Goal: Task Accomplishment & Management: Use online tool/utility

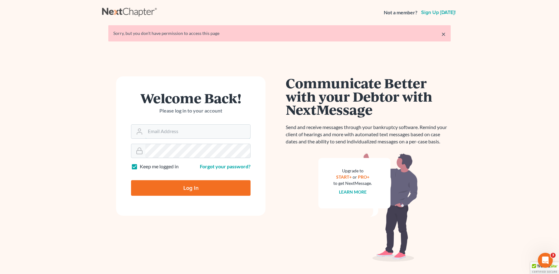
type input "mpaulberkenlaw@gmail.com"
click at [184, 184] on input "Log In" at bounding box center [190, 188] width 119 height 16
type input "Thinking..."
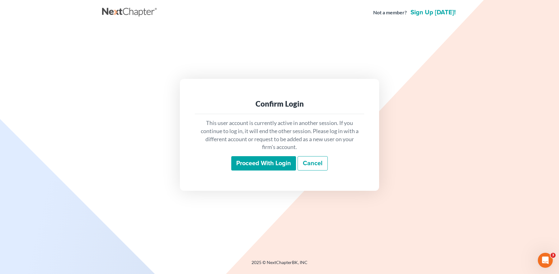
click at [251, 161] on input "Proceed with login" at bounding box center [263, 163] width 65 height 14
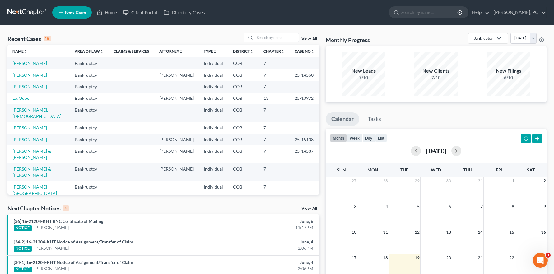
click at [36, 87] on link "Twumasi, Joseph" at bounding box center [29, 86] width 35 height 5
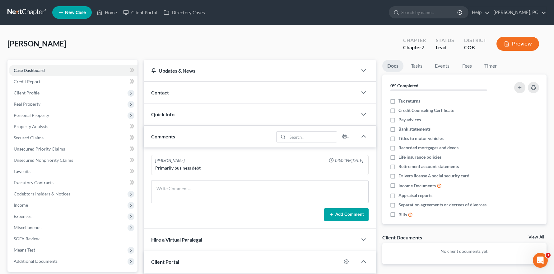
scroll to position [31, 0]
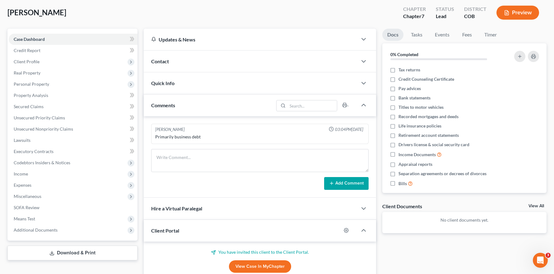
click at [261, 265] on link "View Case in MyChapter" at bounding box center [260, 266] width 62 height 12
drag, startPoint x: 232, startPoint y: 37, endPoint x: 265, endPoint y: 265, distance: 230.9
click at [265, 265] on link "View Case in MyChapter" at bounding box center [260, 266] width 62 height 12
